Goal: Information Seeking & Learning: Learn about a topic

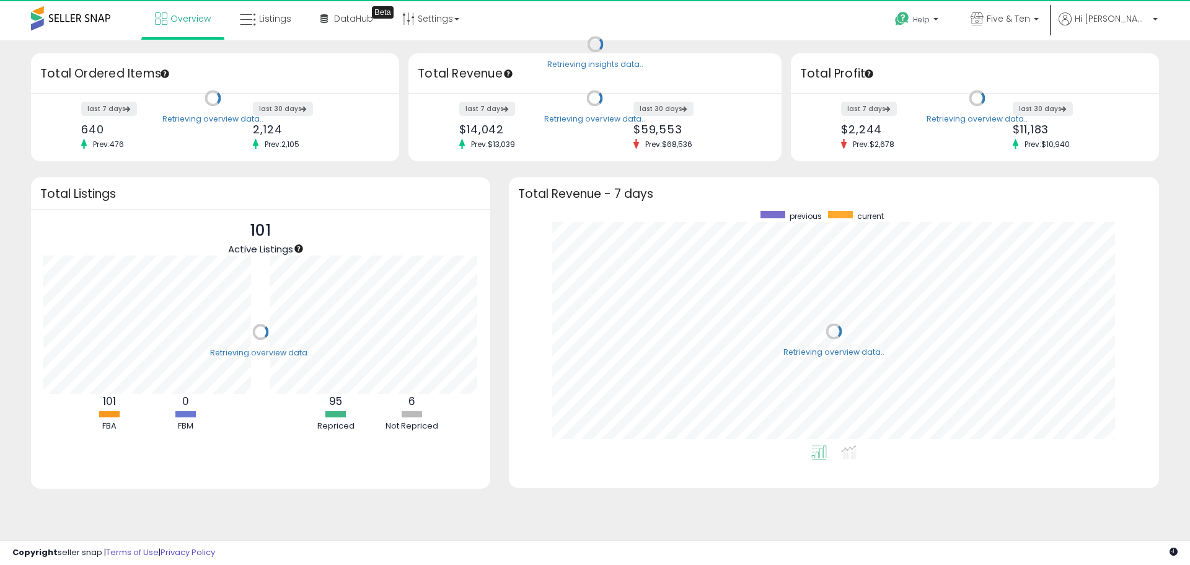
scroll to position [234, 625]
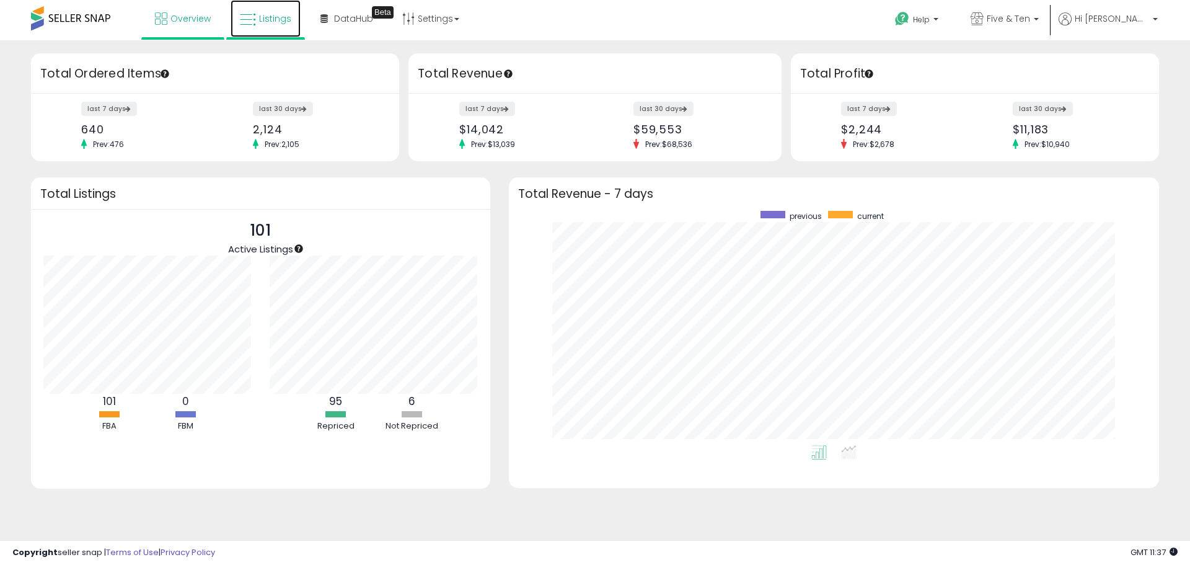
click at [264, 27] on link "Listings" at bounding box center [266, 18] width 70 height 37
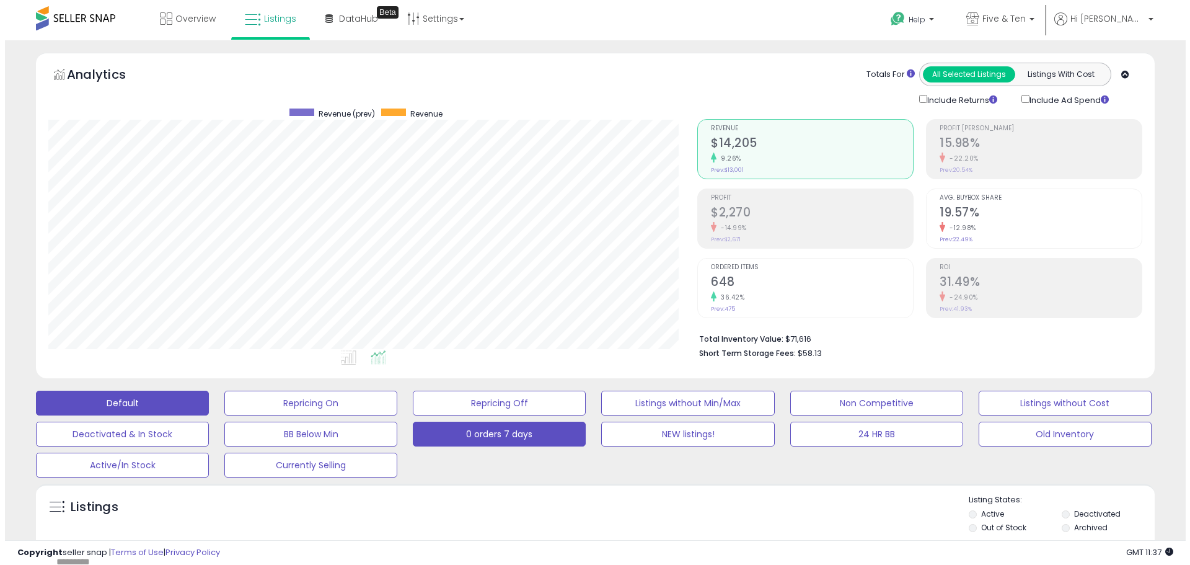
scroll to position [254, 649]
click at [392, 415] on button "0 orders 7 days" at bounding box center [305, 403] width 173 height 25
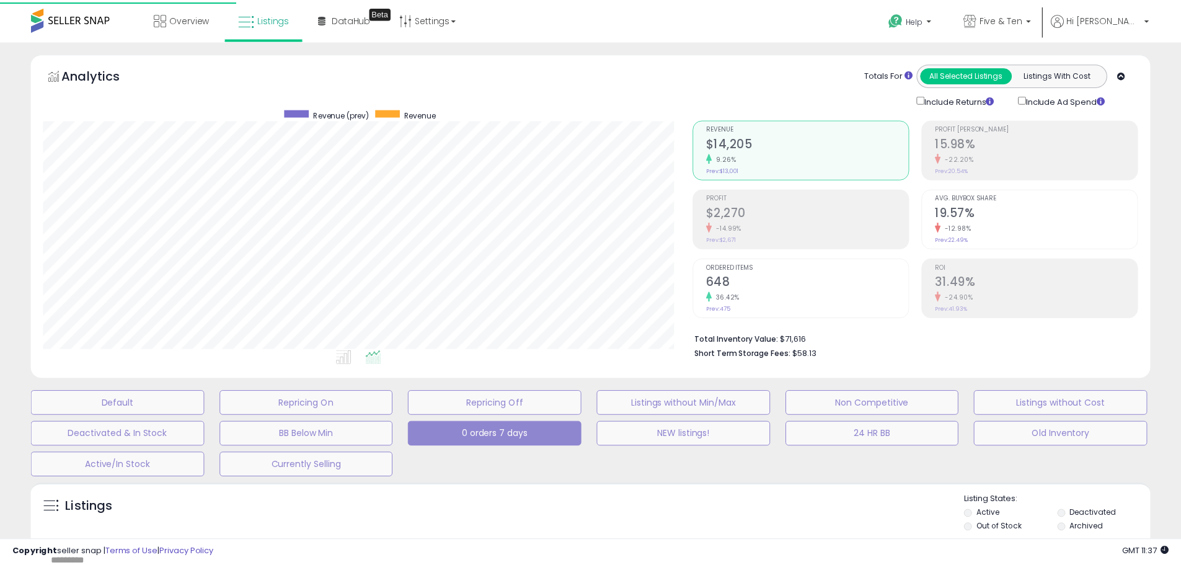
scroll to position [254, 655]
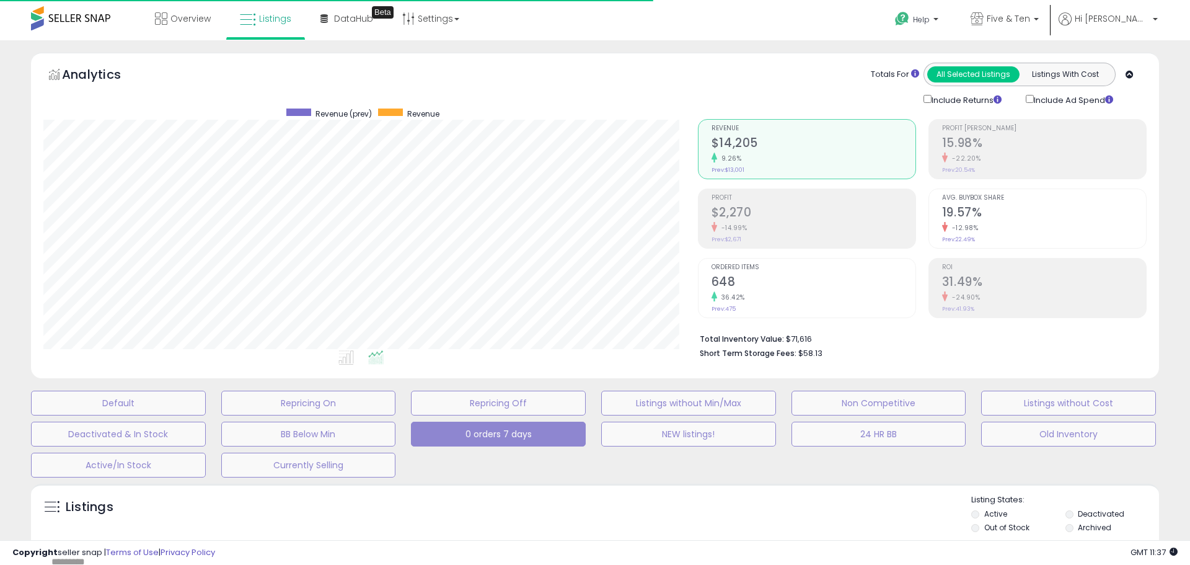
select select "**"
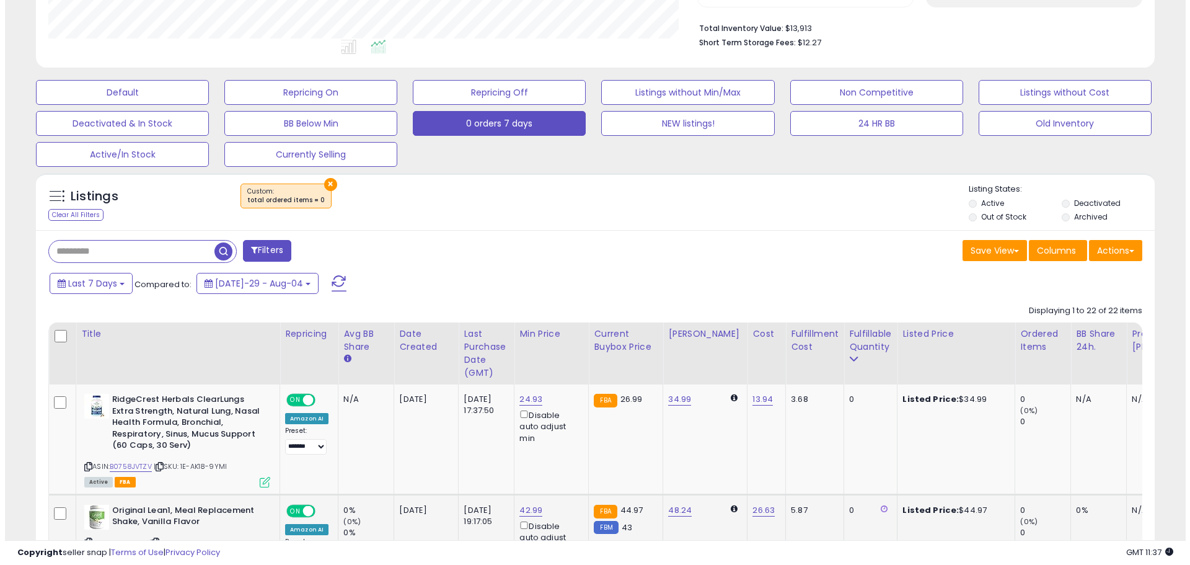
scroll to position [372, 0]
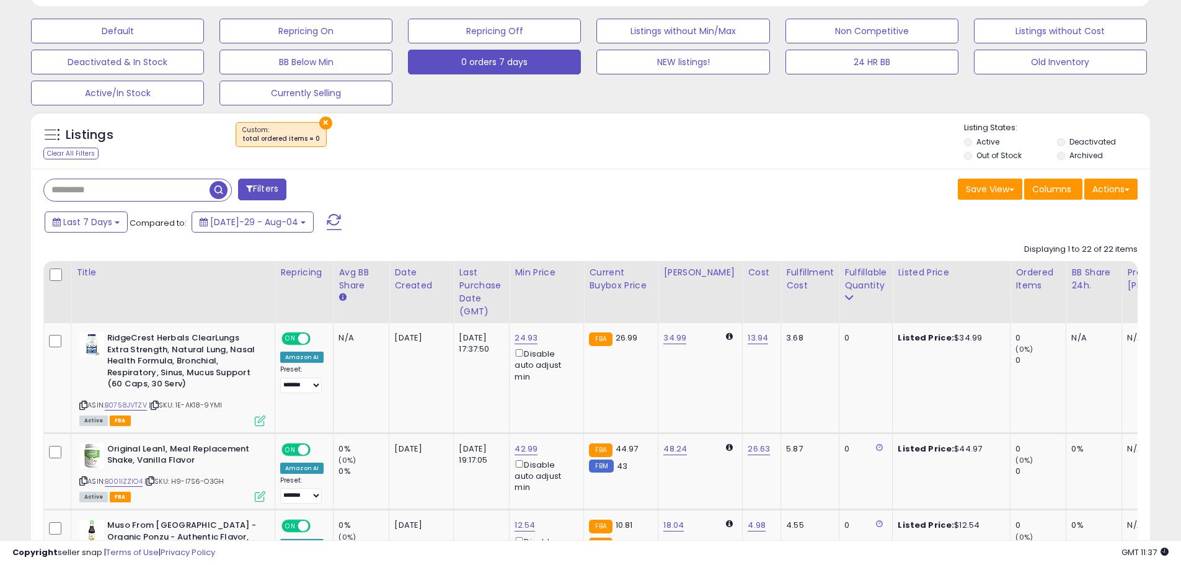
click at [259, 193] on button "Filters" at bounding box center [262, 190] width 48 height 22
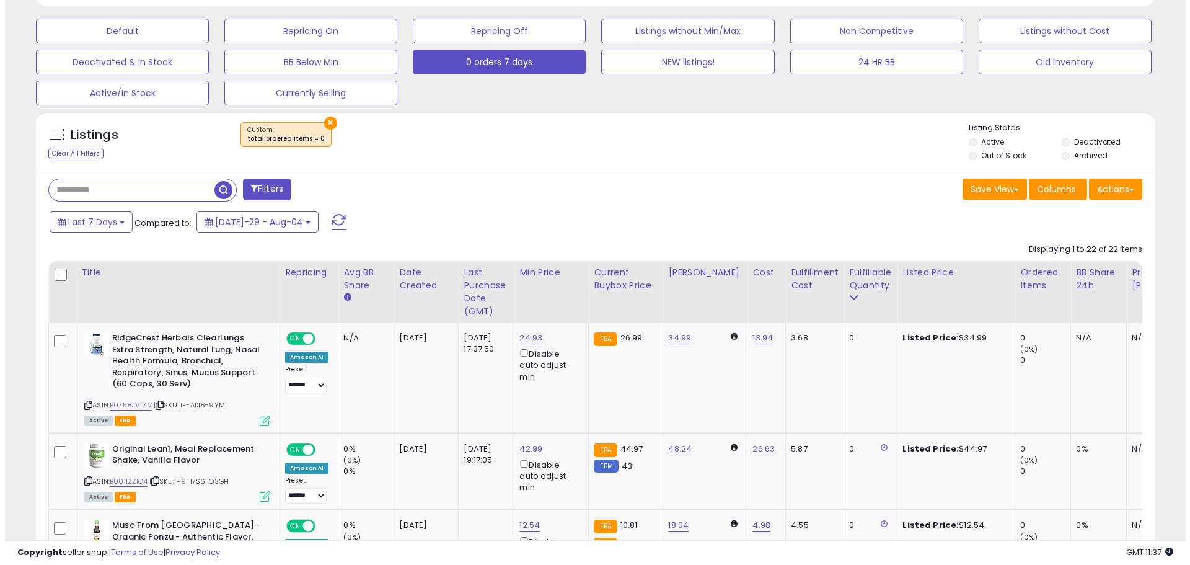
scroll to position [254, 655]
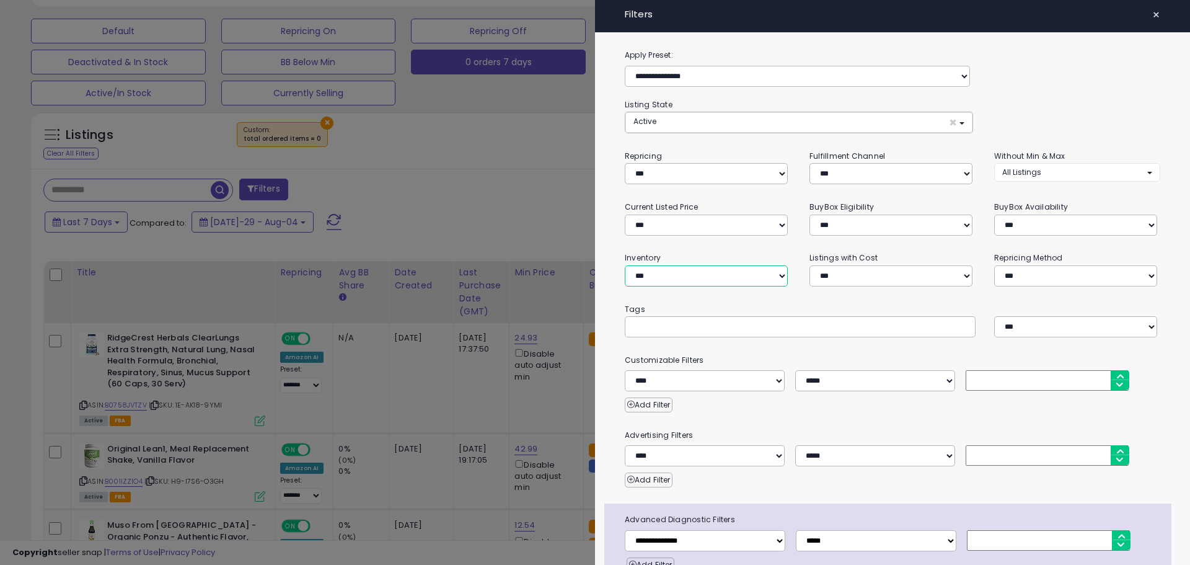
click at [787, 278] on select "**********" at bounding box center [706, 275] width 163 height 21
select select "********"
click at [625, 265] on select "**********" at bounding box center [706, 275] width 163 height 21
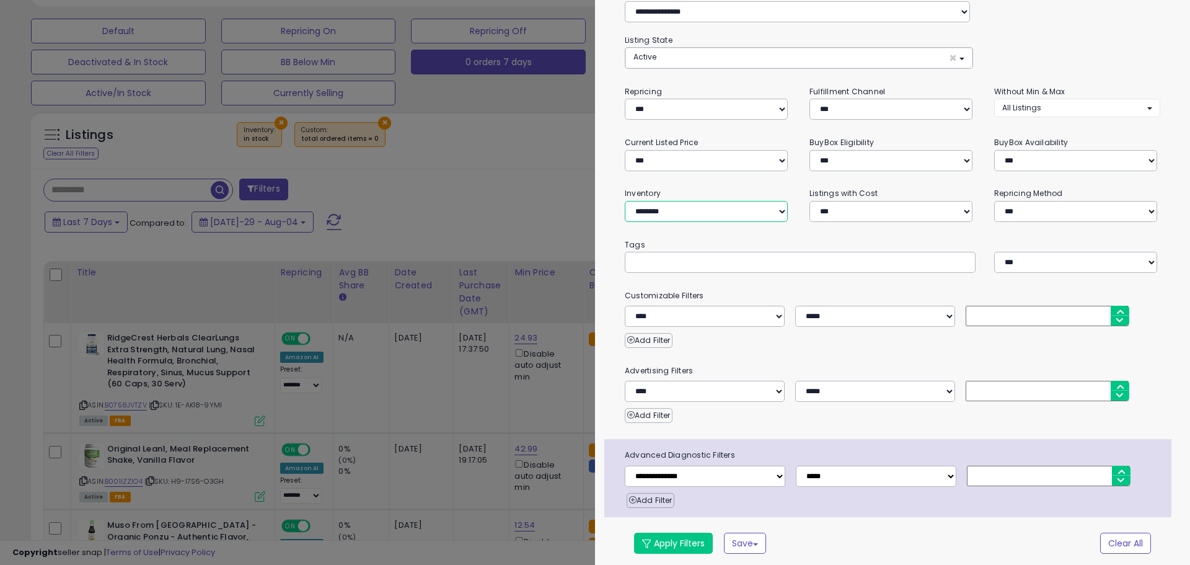
scroll to position [67, 0]
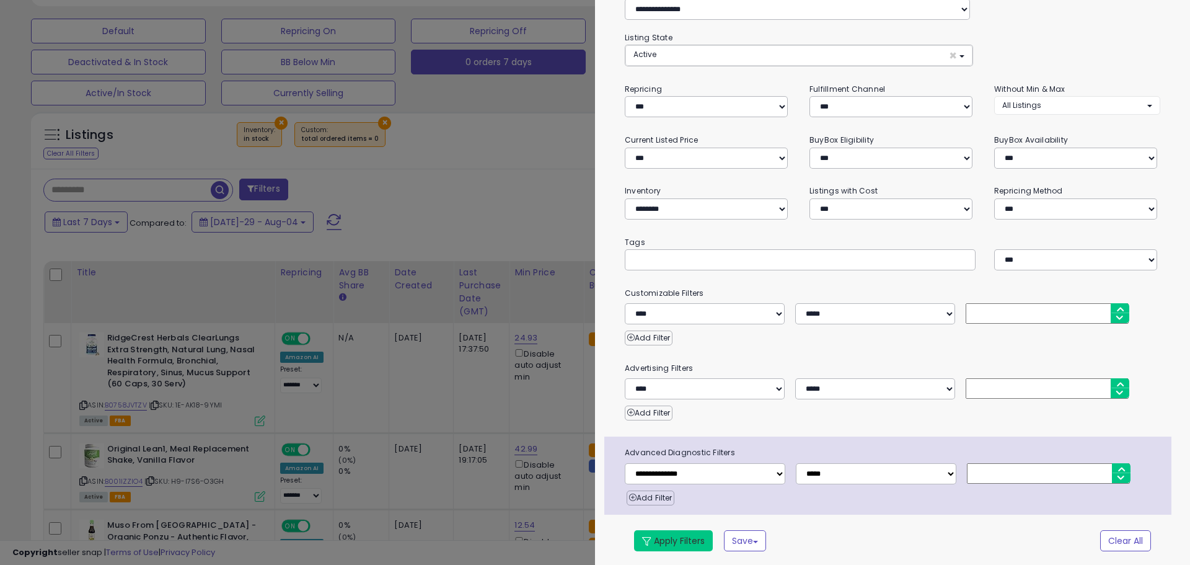
click at [683, 545] on button "Apply Filters" at bounding box center [673, 540] width 79 height 21
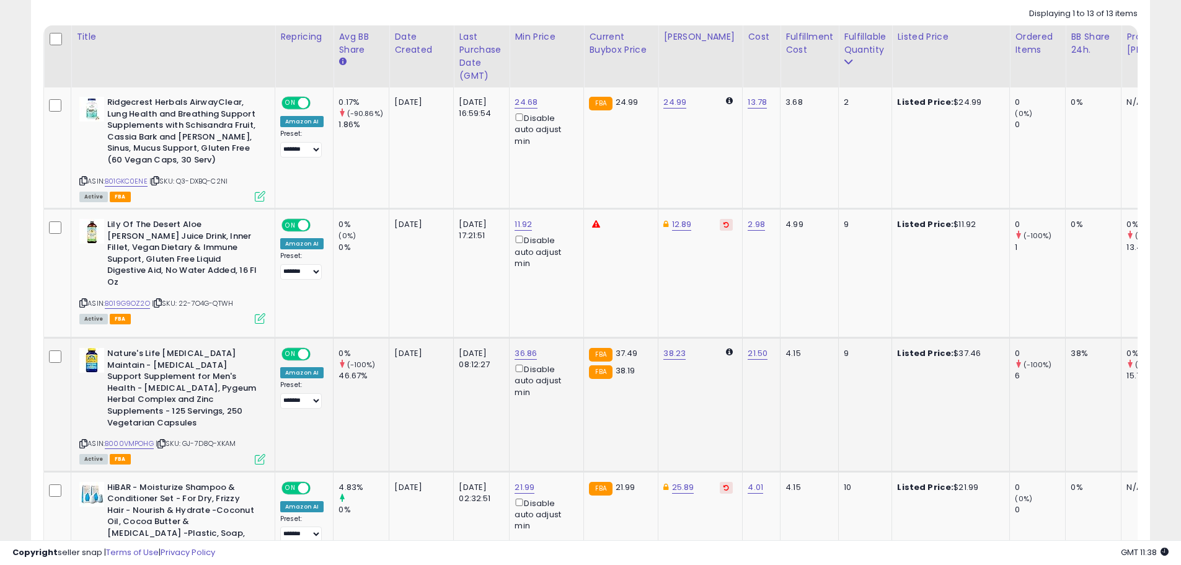
scroll to position [546, 0]
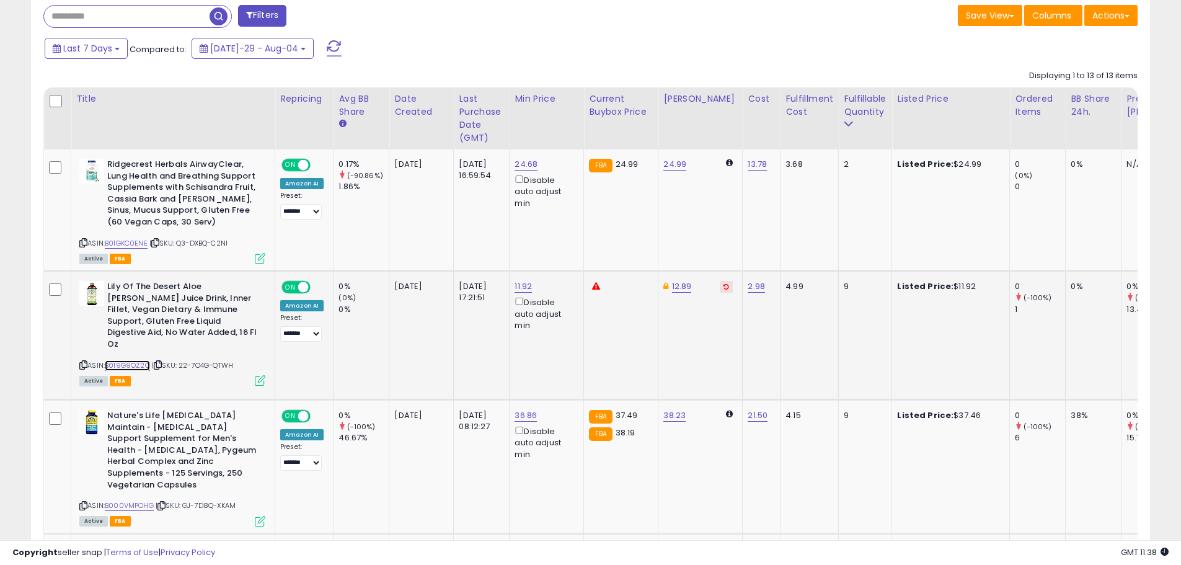
click at [122, 360] on link "B019G9OZ2O" at bounding box center [127, 365] width 45 height 11
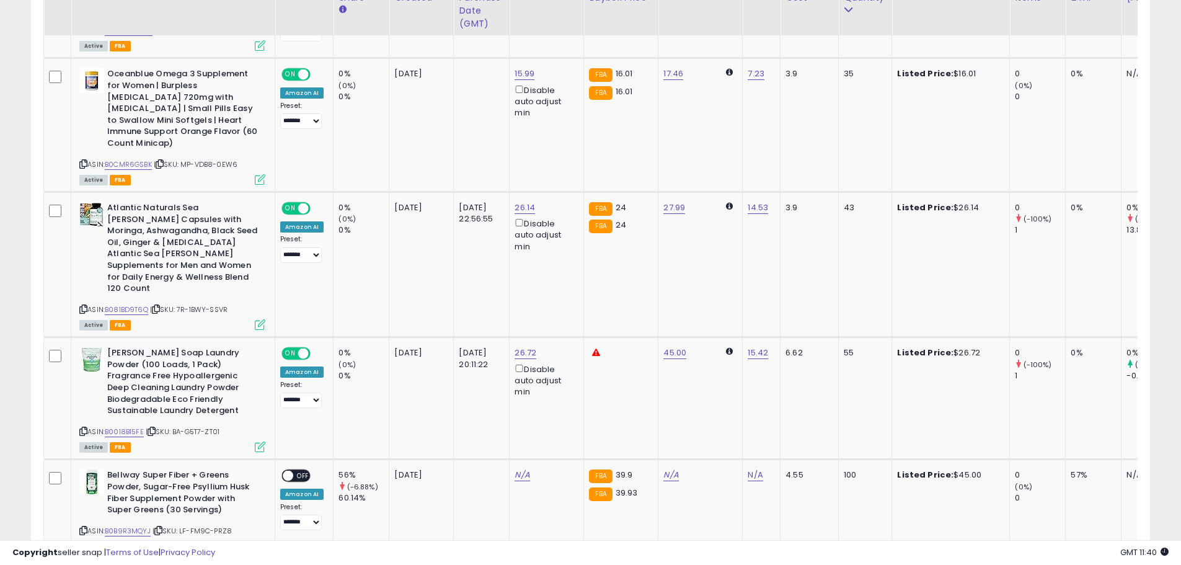
scroll to position [1699, 0]
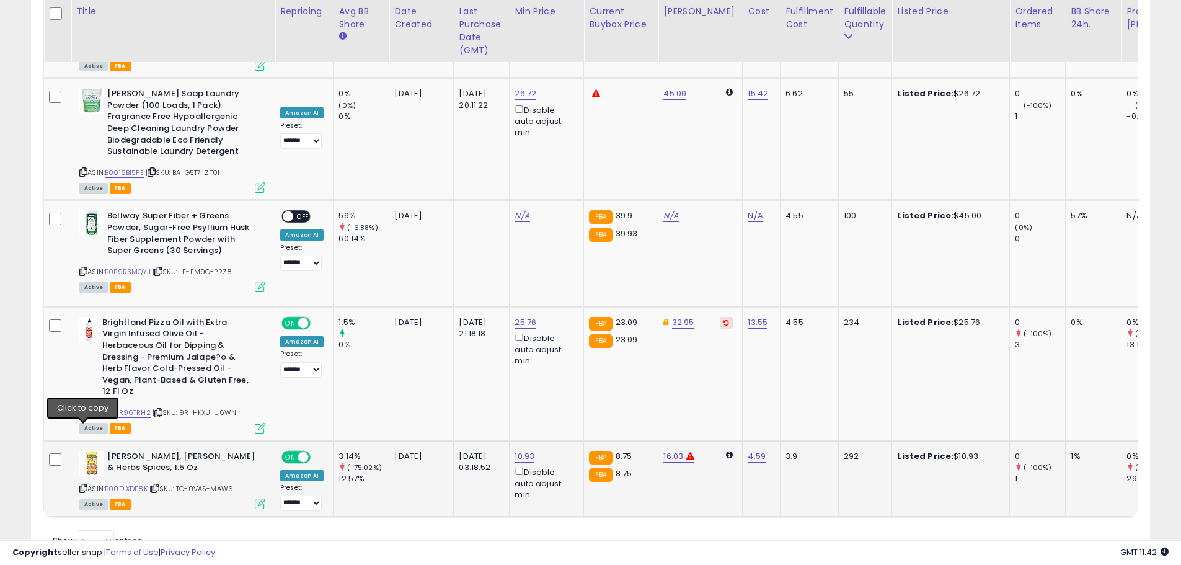
click at [84, 485] on icon at bounding box center [83, 488] width 8 height 7
click at [81, 409] on icon at bounding box center [83, 412] width 8 height 7
click at [86, 409] on icon at bounding box center [83, 412] width 8 height 7
click at [82, 409] on icon at bounding box center [83, 412] width 8 height 7
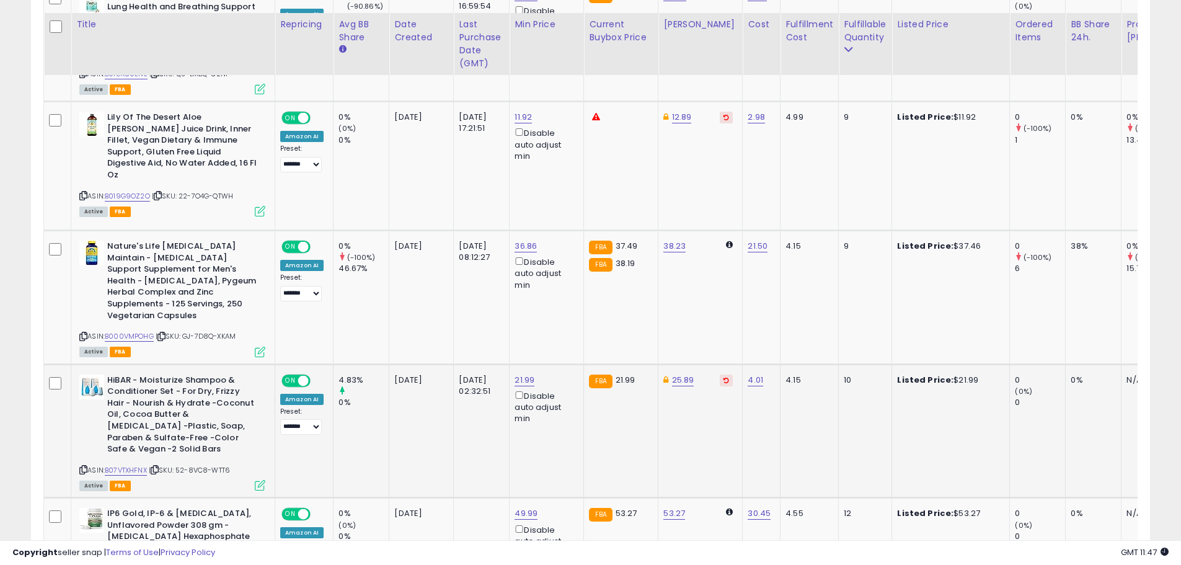
scroll to position [707, 0]
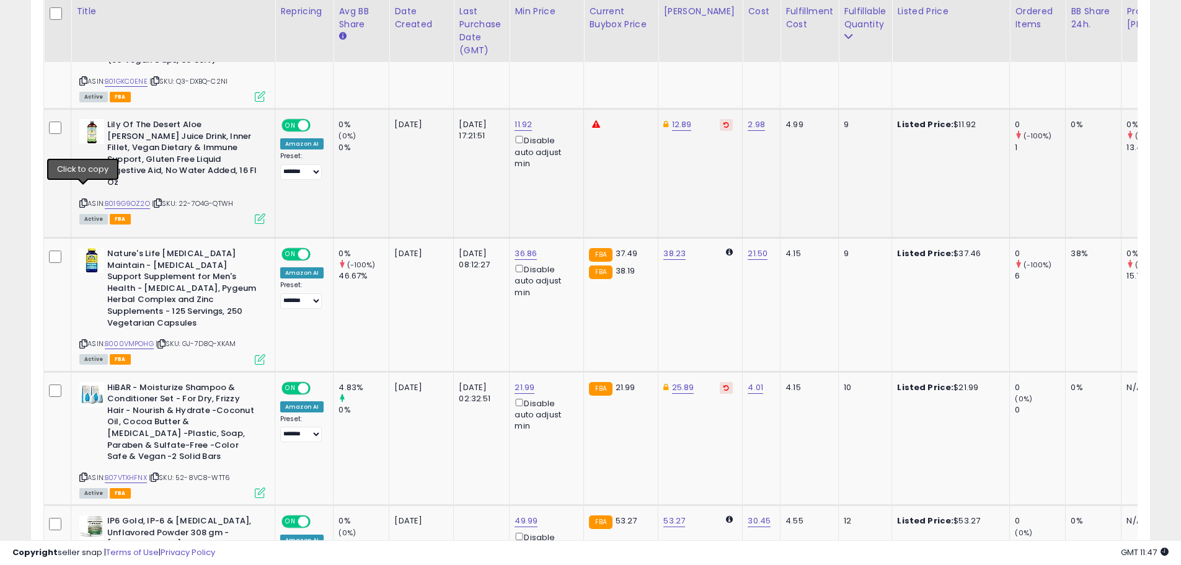
click at [82, 200] on icon at bounding box center [83, 203] width 8 height 7
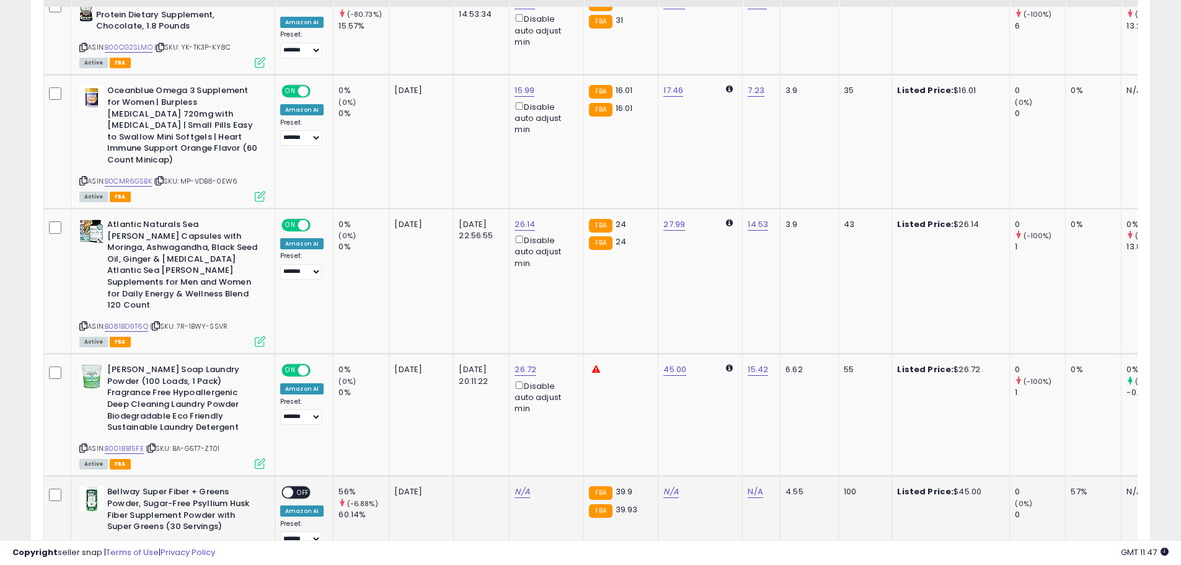
scroll to position [1451, 0]
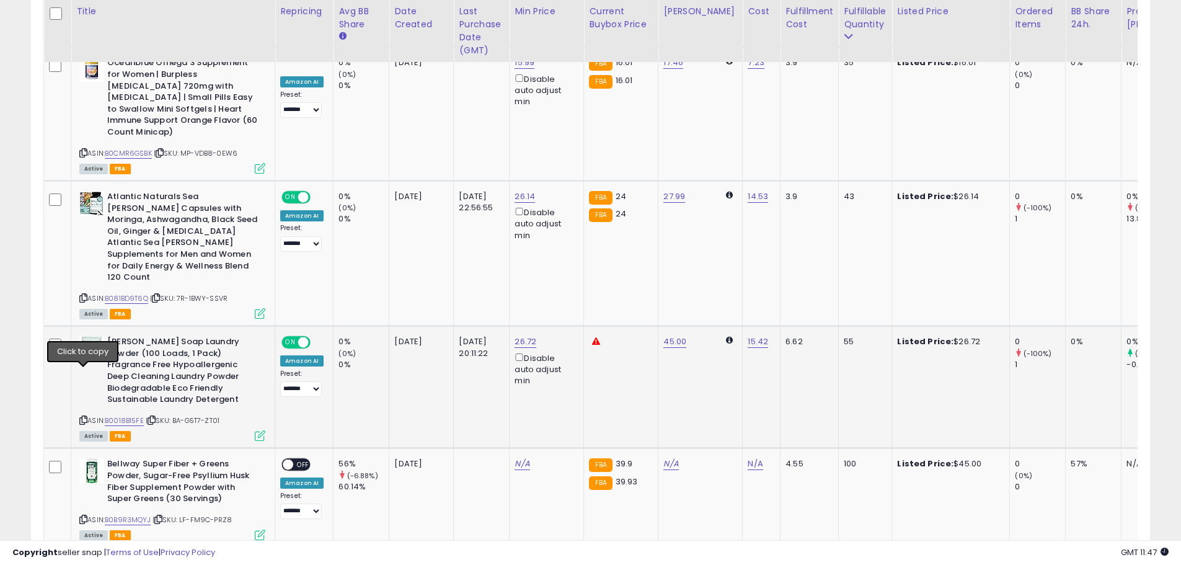
click at [84, 417] on icon at bounding box center [83, 420] width 8 height 7
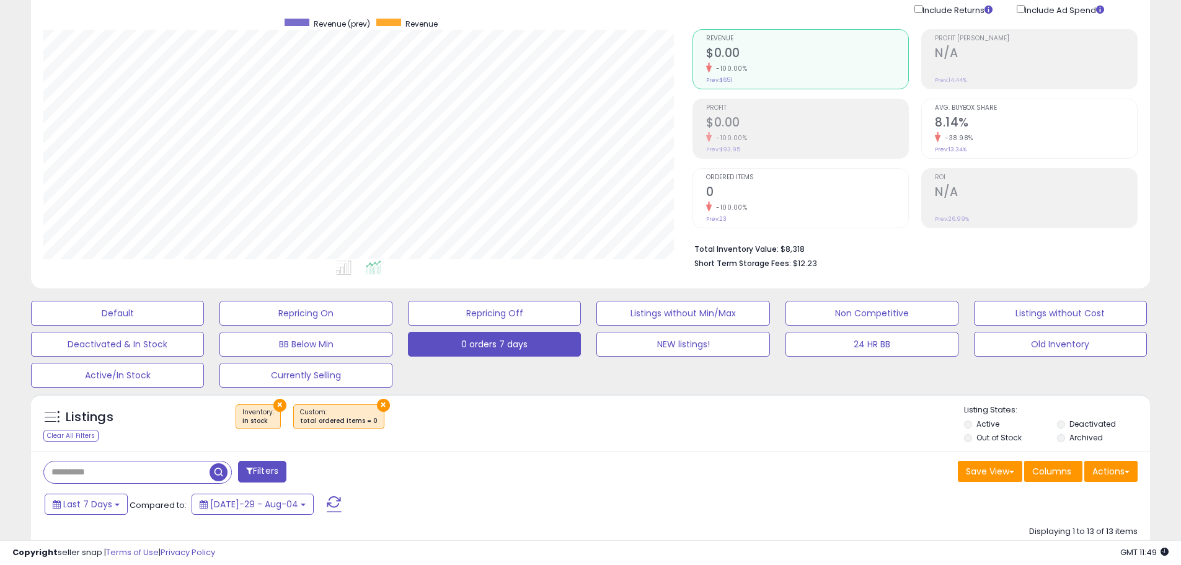
scroll to position [248, 0]
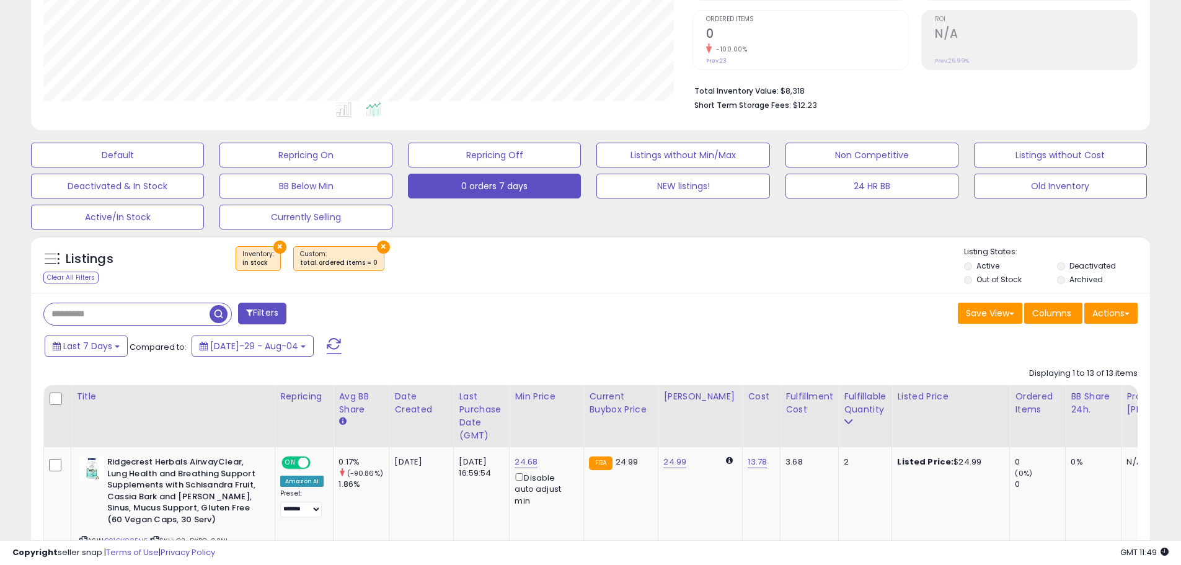
click at [77, 276] on div "Clear All Filters" at bounding box center [70, 278] width 55 height 12
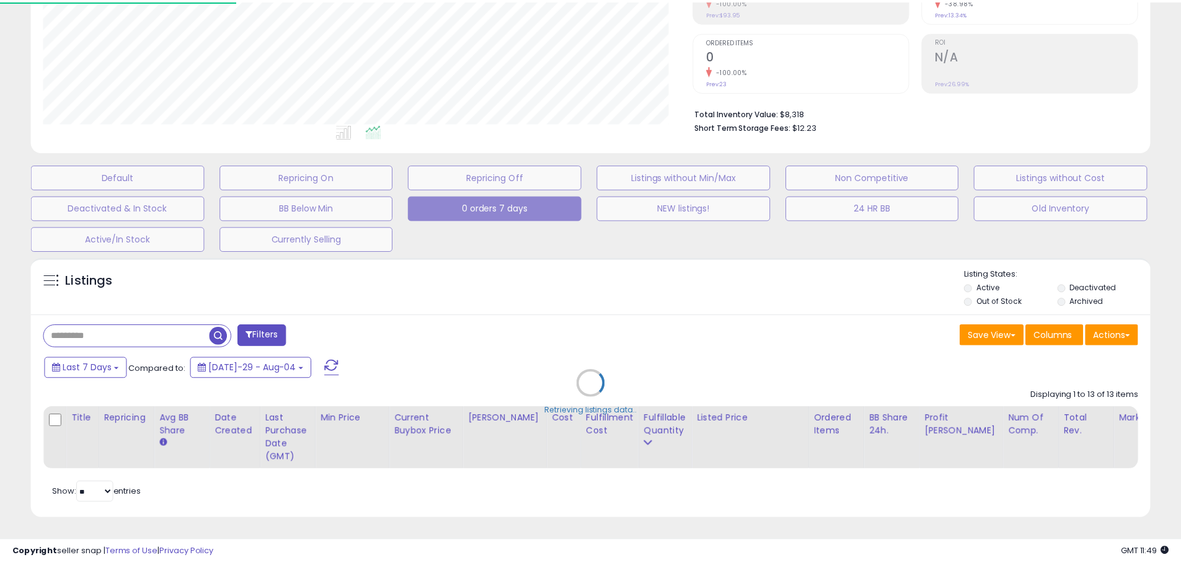
scroll to position [254, 655]
click at [92, 324] on div "Retrieving listings data.." at bounding box center [595, 392] width 1147 height 283
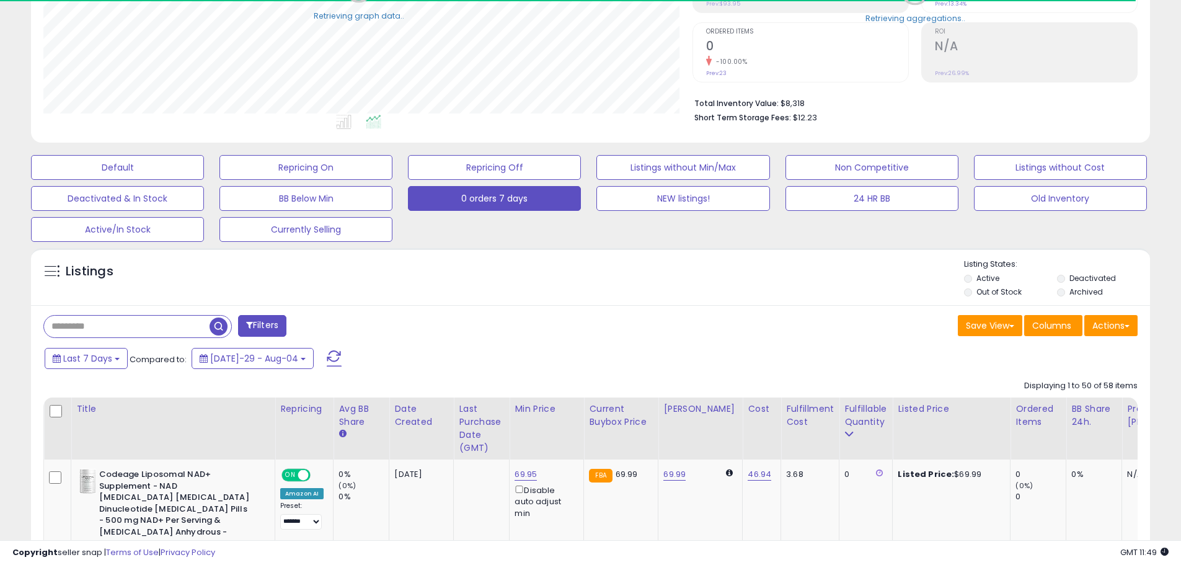
scroll to position [619662, 619267]
click at [83, 320] on input "text" at bounding box center [127, 327] width 166 height 22
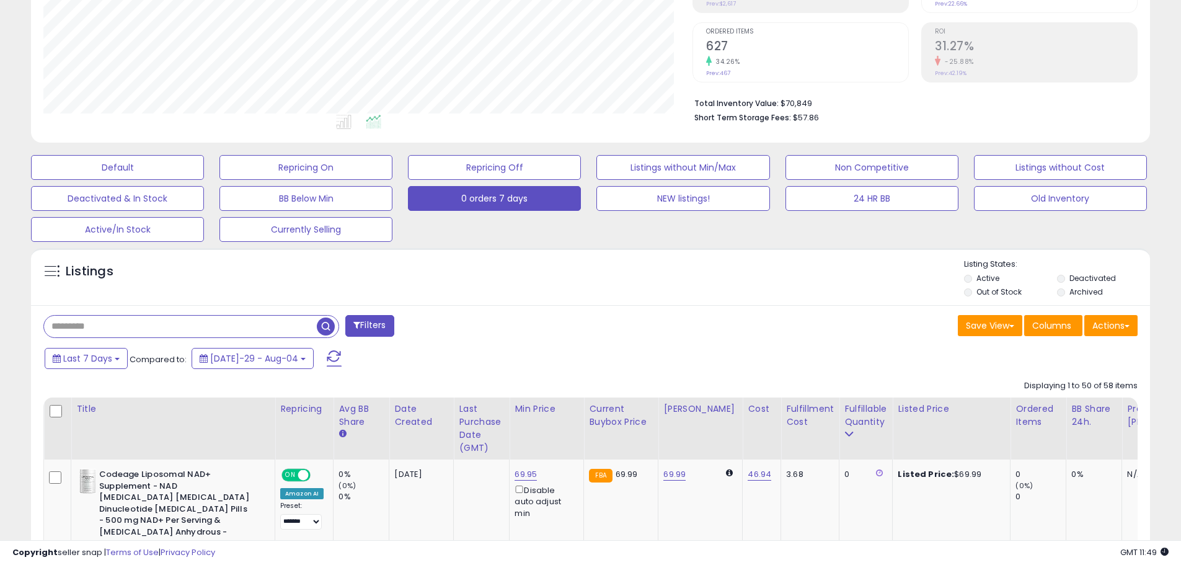
scroll to position [254, 649]
type input "****"
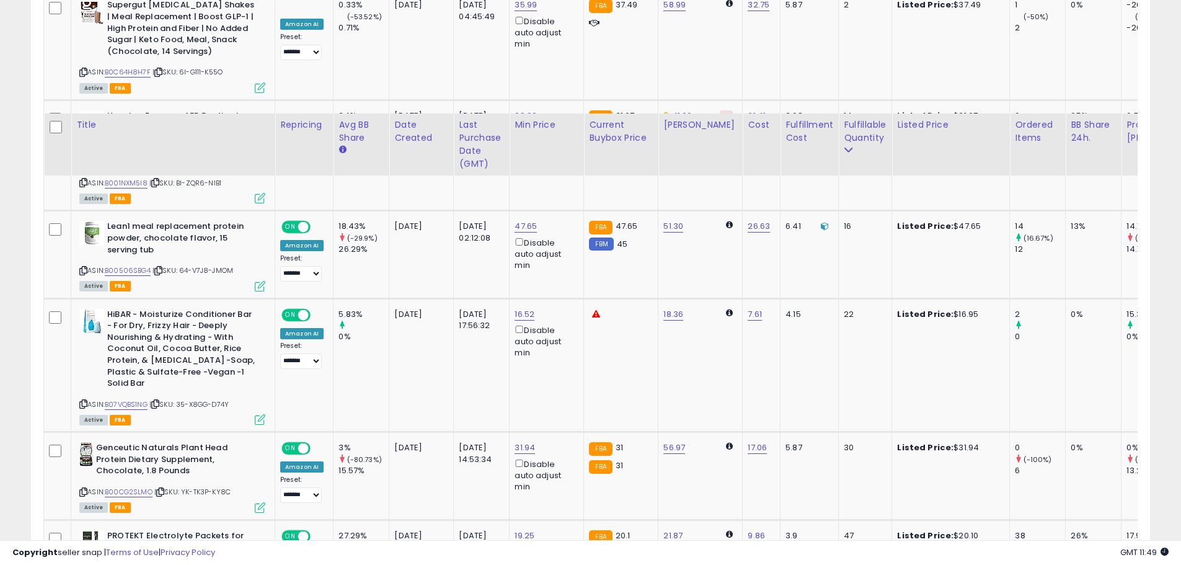
scroll to position [1103, 0]
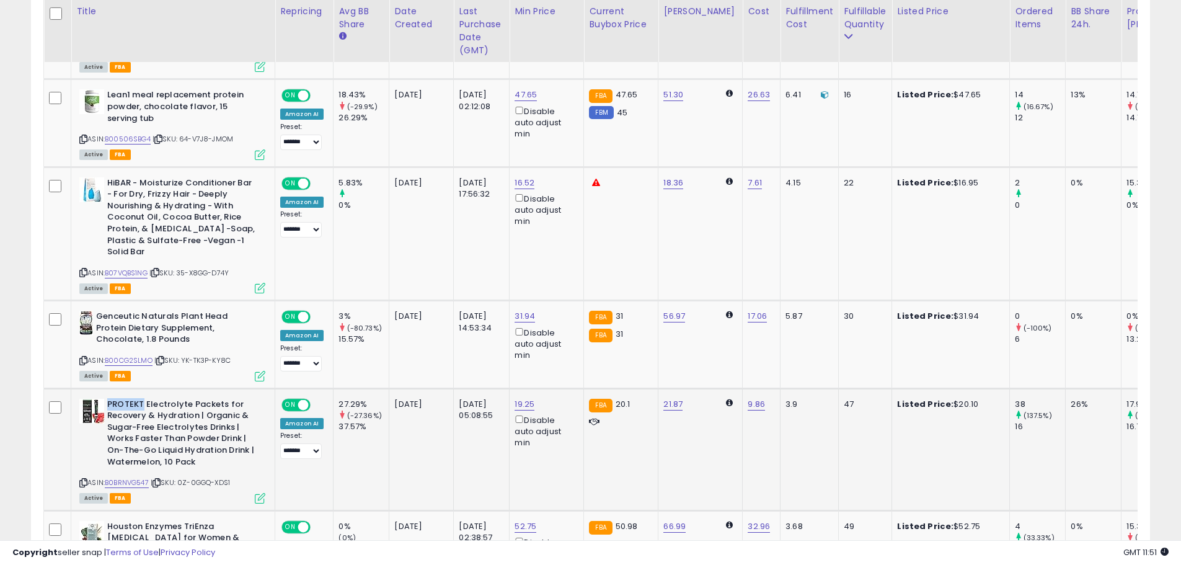
drag, startPoint x: 142, startPoint y: 379, endPoint x: 109, endPoint y: 378, distance: 32.9
click at [109, 399] on b "PROTEKT Electrolyte Packets for Recovery & Hydration | Organic & Sugar-Free Ele…" at bounding box center [182, 435] width 151 height 72
copy b "PROTEKT"
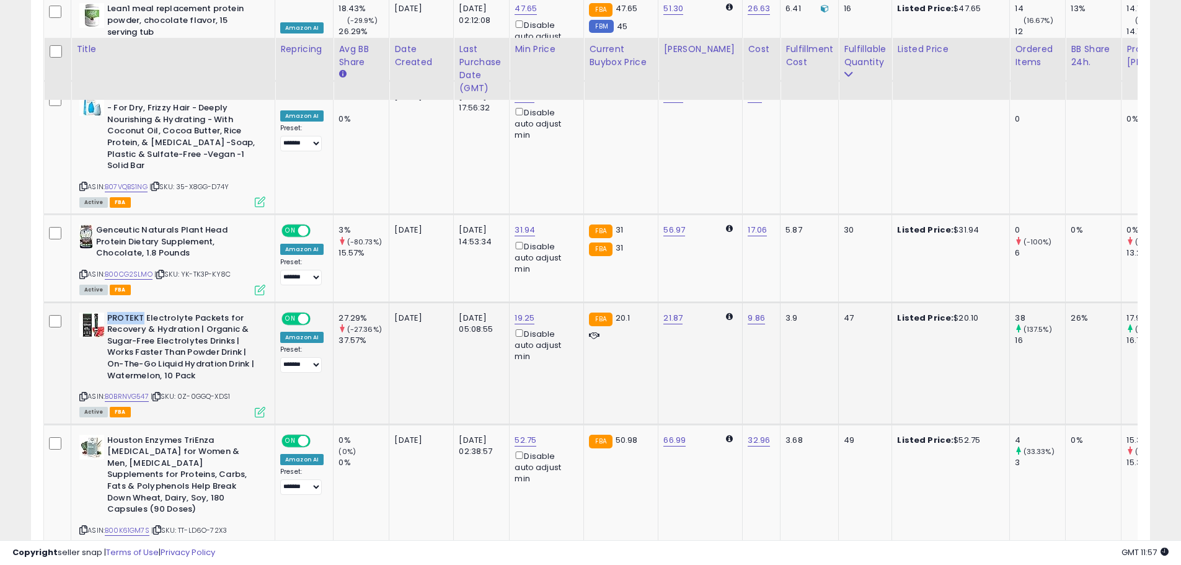
scroll to position [1227, 0]
